Goal: Task Accomplishment & Management: Complete application form

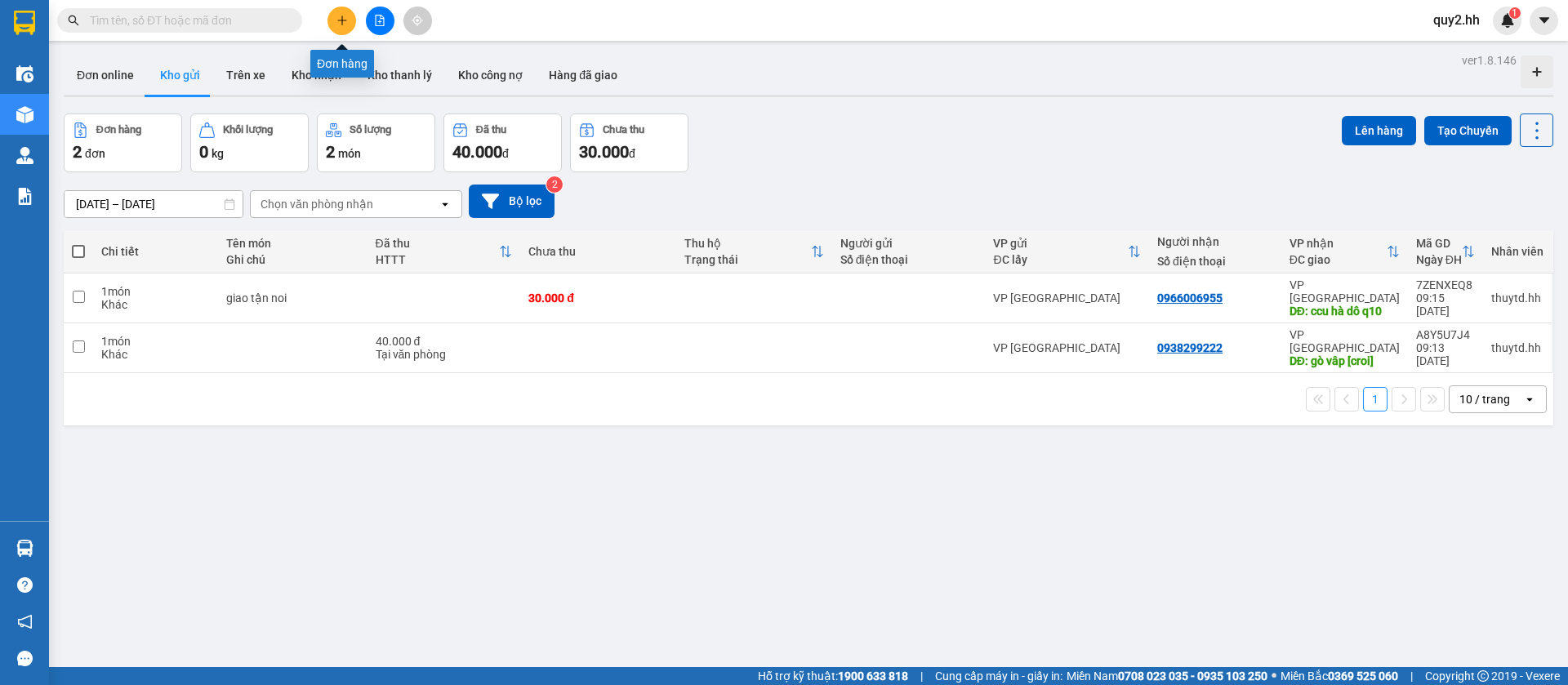
click at [340, 11] on button at bounding box center [342, 21] width 28 height 28
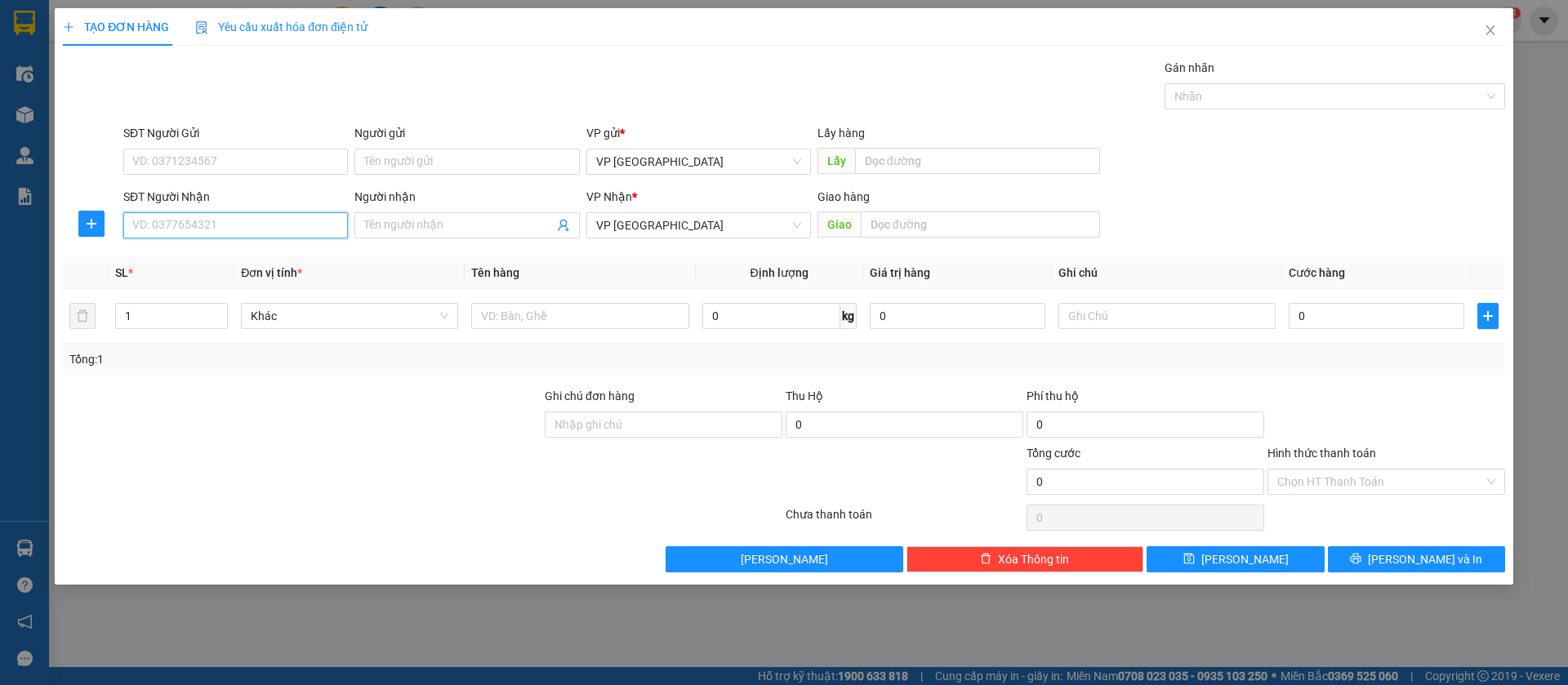
click at [280, 216] on input "SĐT Người Nhận" at bounding box center [236, 225] width 225 height 26
type input "0961050296"
click at [906, 221] on input "text" at bounding box center [980, 224] width 240 height 26
click at [1012, 219] on input "text" at bounding box center [980, 224] width 240 height 26
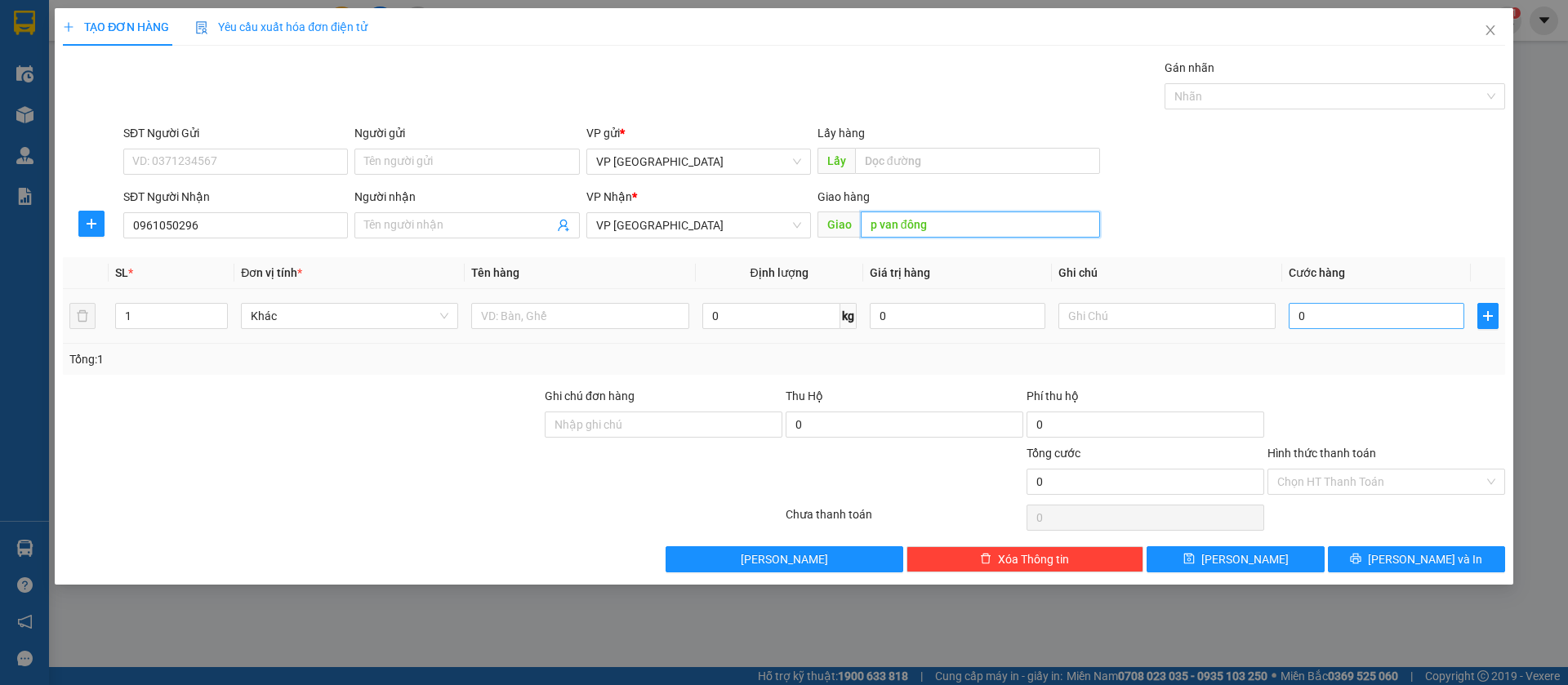
type input "p van đông"
click at [1368, 316] on input "0" at bounding box center [1377, 315] width 176 height 26
click at [1324, 314] on input "0" at bounding box center [1377, 315] width 176 height 26
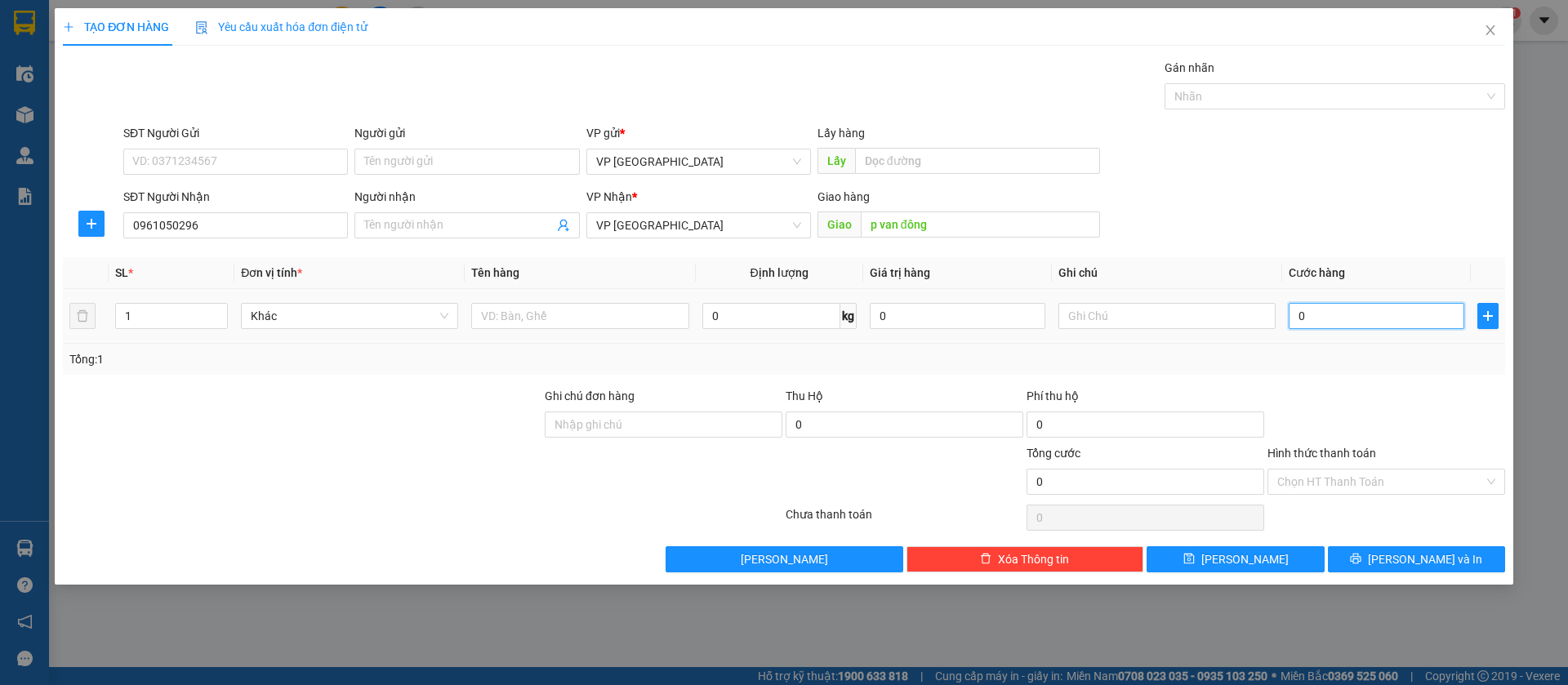
type input "5"
type input "50"
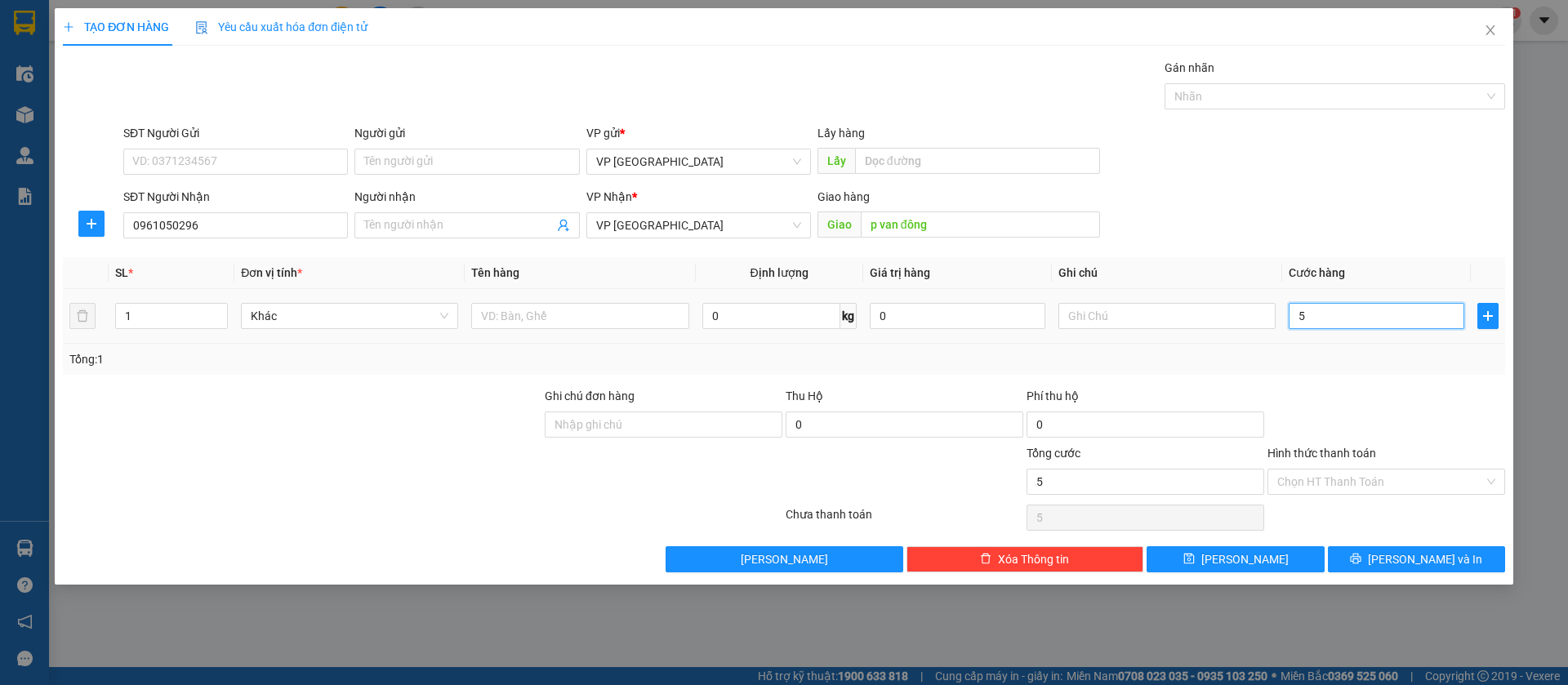
type input "50"
type input "500"
type input "5.000"
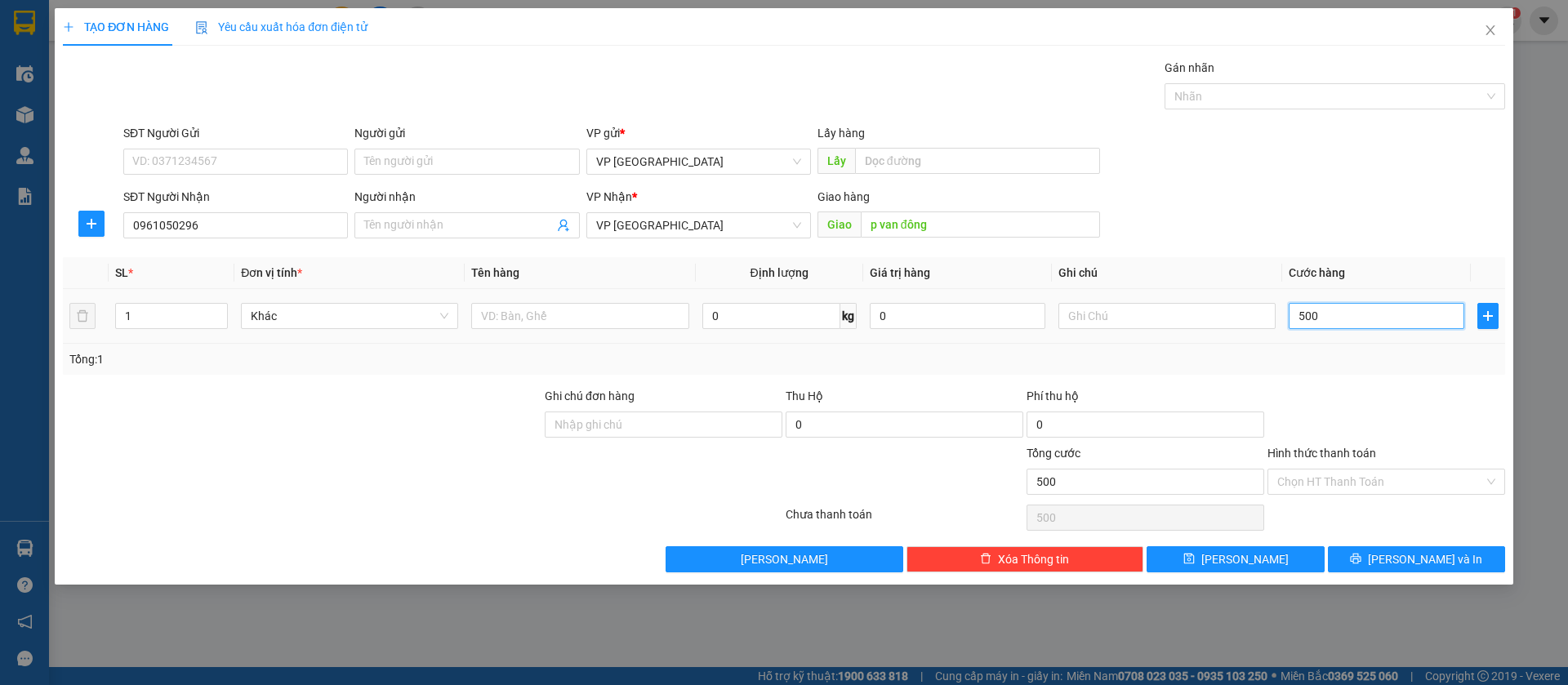
type input "5.000"
type input "50.000"
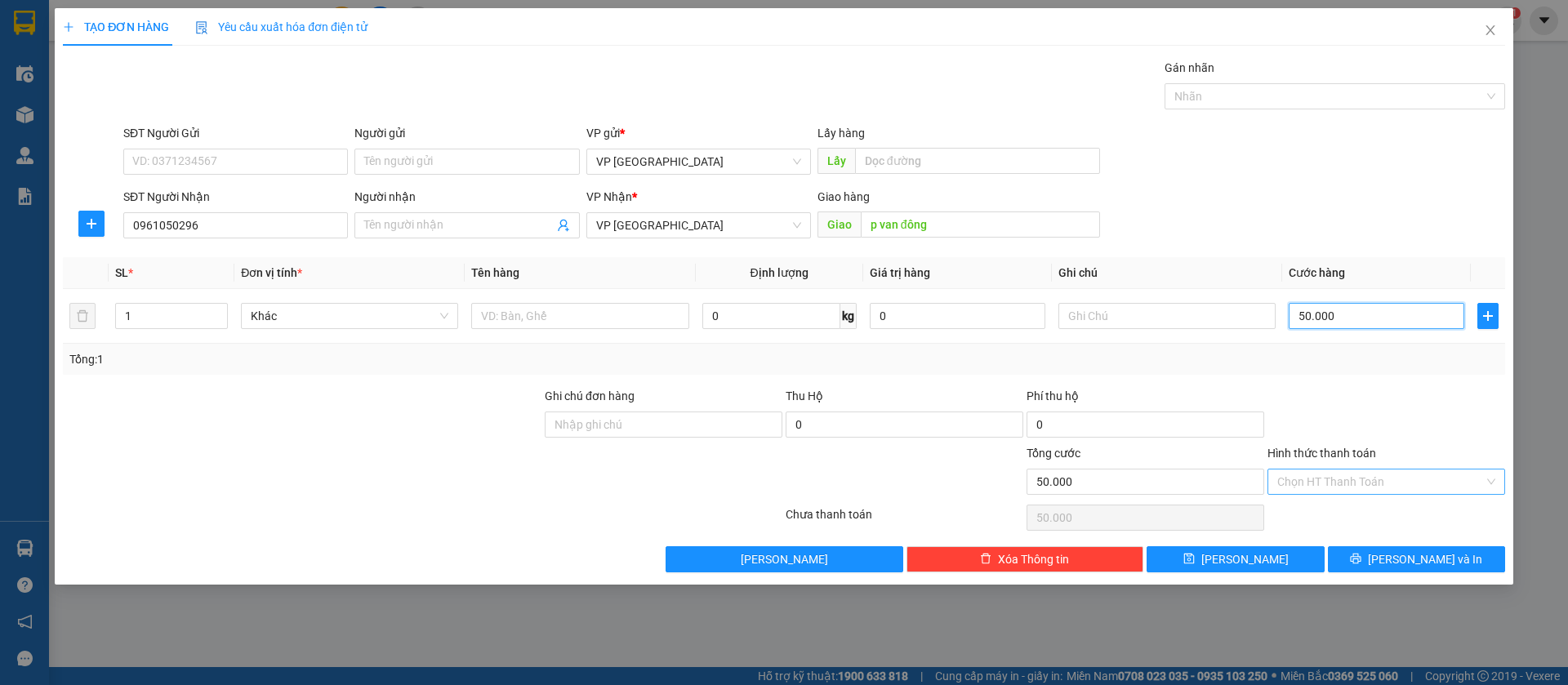
type input "50.000"
click at [1456, 474] on input "Hình thức thanh toán" at bounding box center [1381, 481] width 206 height 24
click at [1356, 514] on div "Tại văn phòng" at bounding box center [1387, 514] width 218 height 18
type input "0"
click at [1276, 558] on button "[PERSON_NAME]" at bounding box center [1235, 559] width 177 height 26
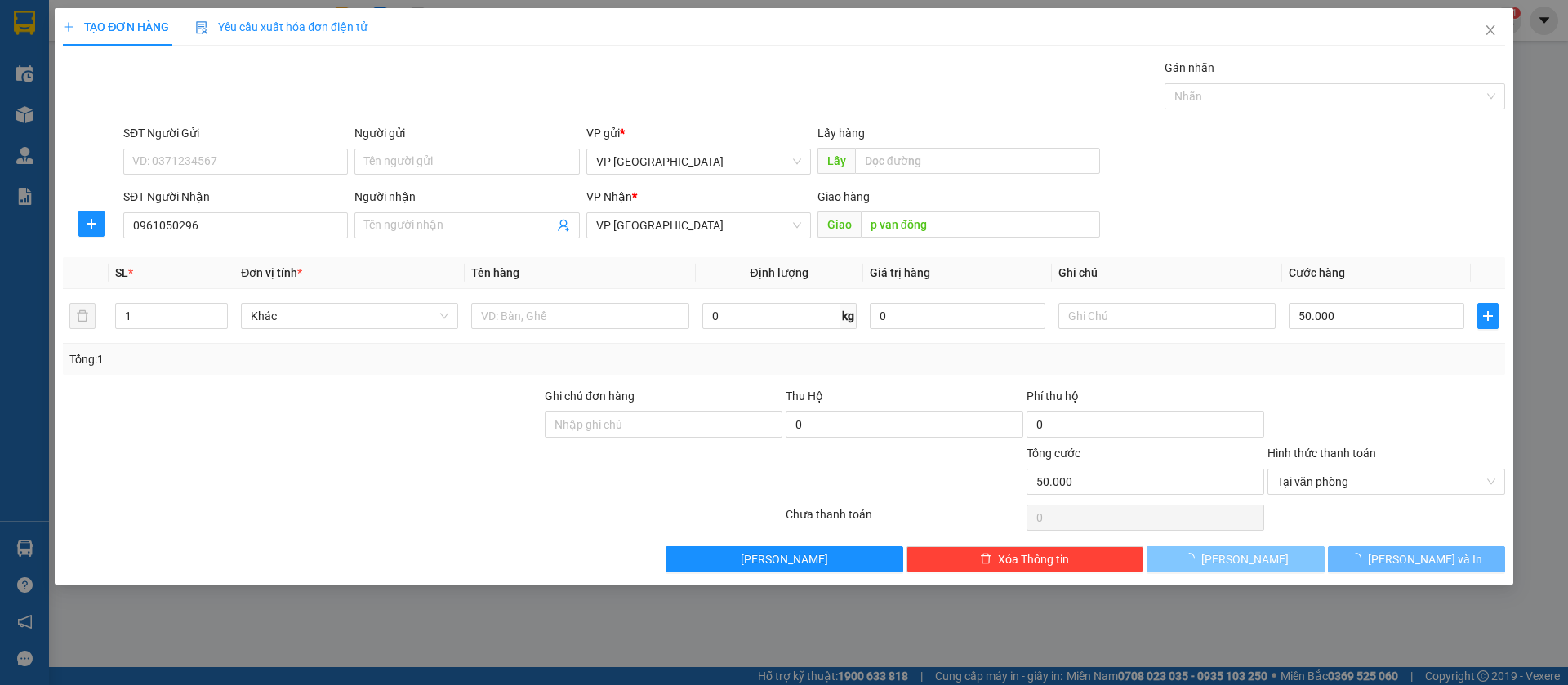
type input "0"
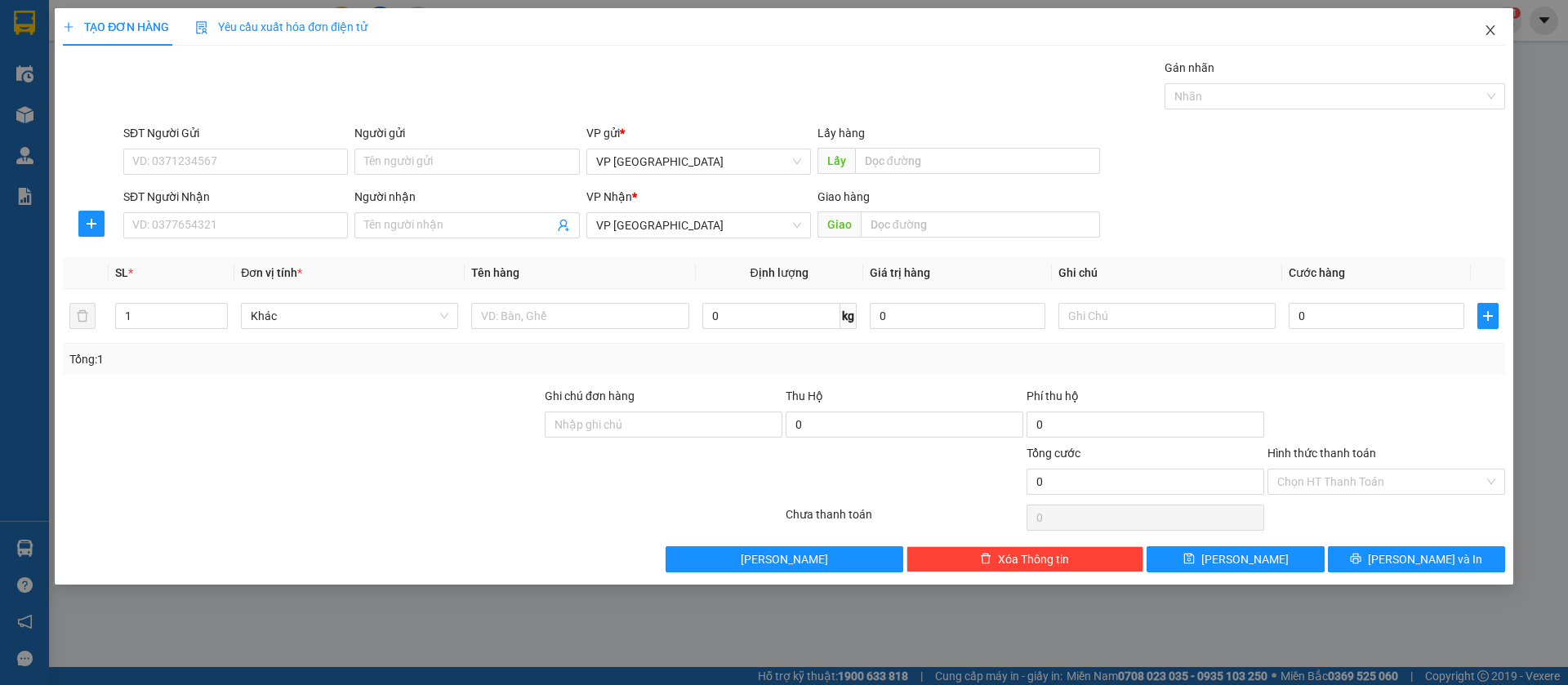
click at [1491, 28] on icon "close" at bounding box center [1490, 30] width 9 height 10
